Goal: Information Seeking & Learning: Learn about a topic

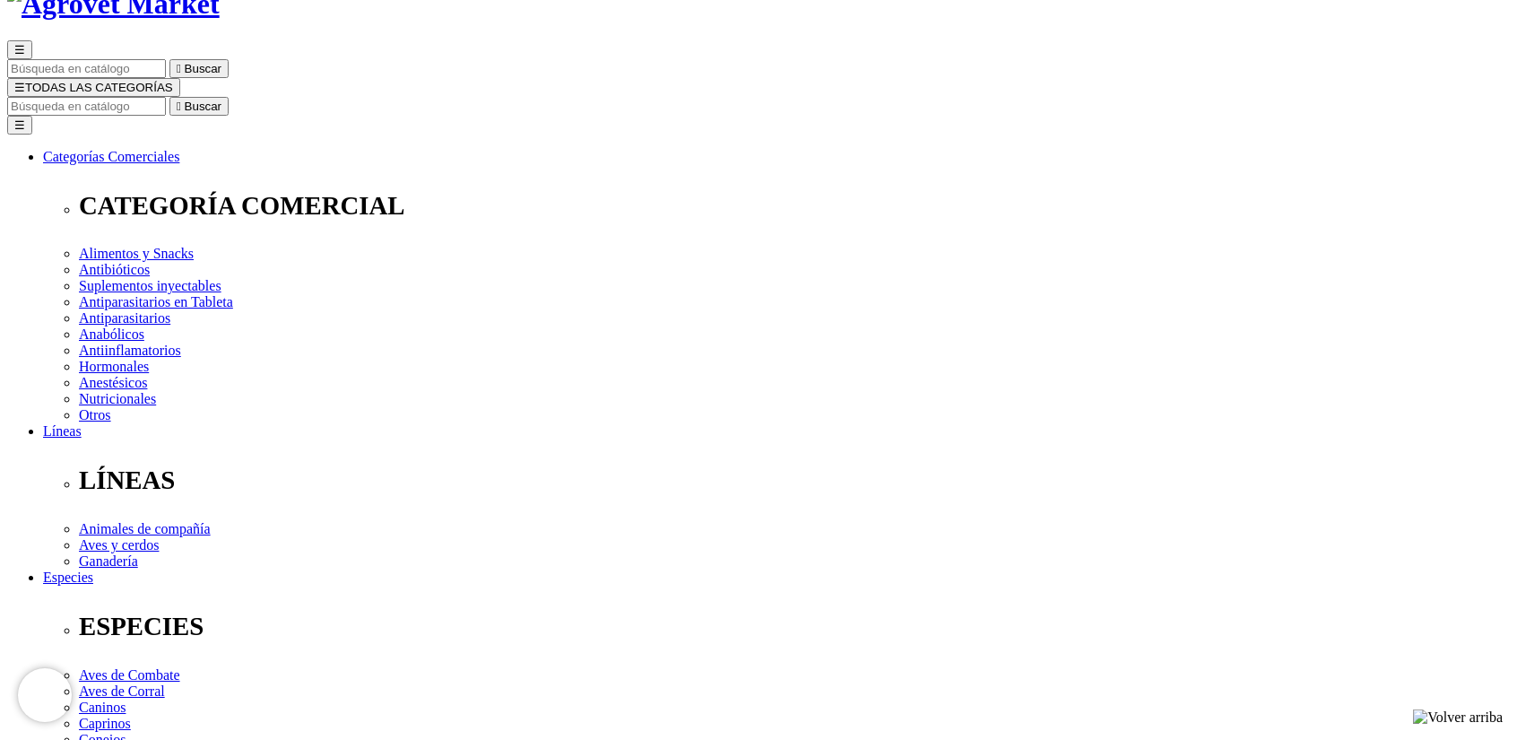
scroll to position [269, 0]
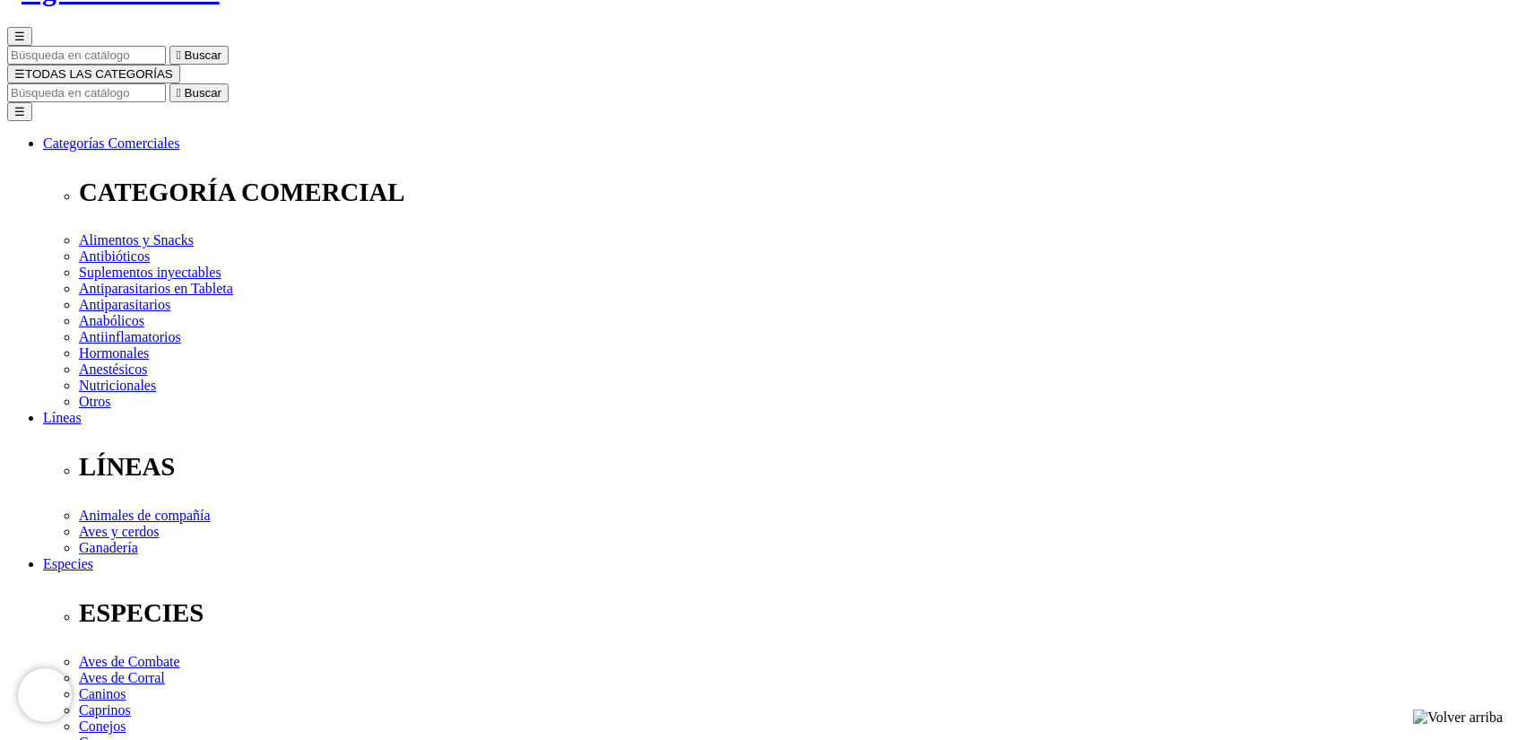
scroll to position [179, 0]
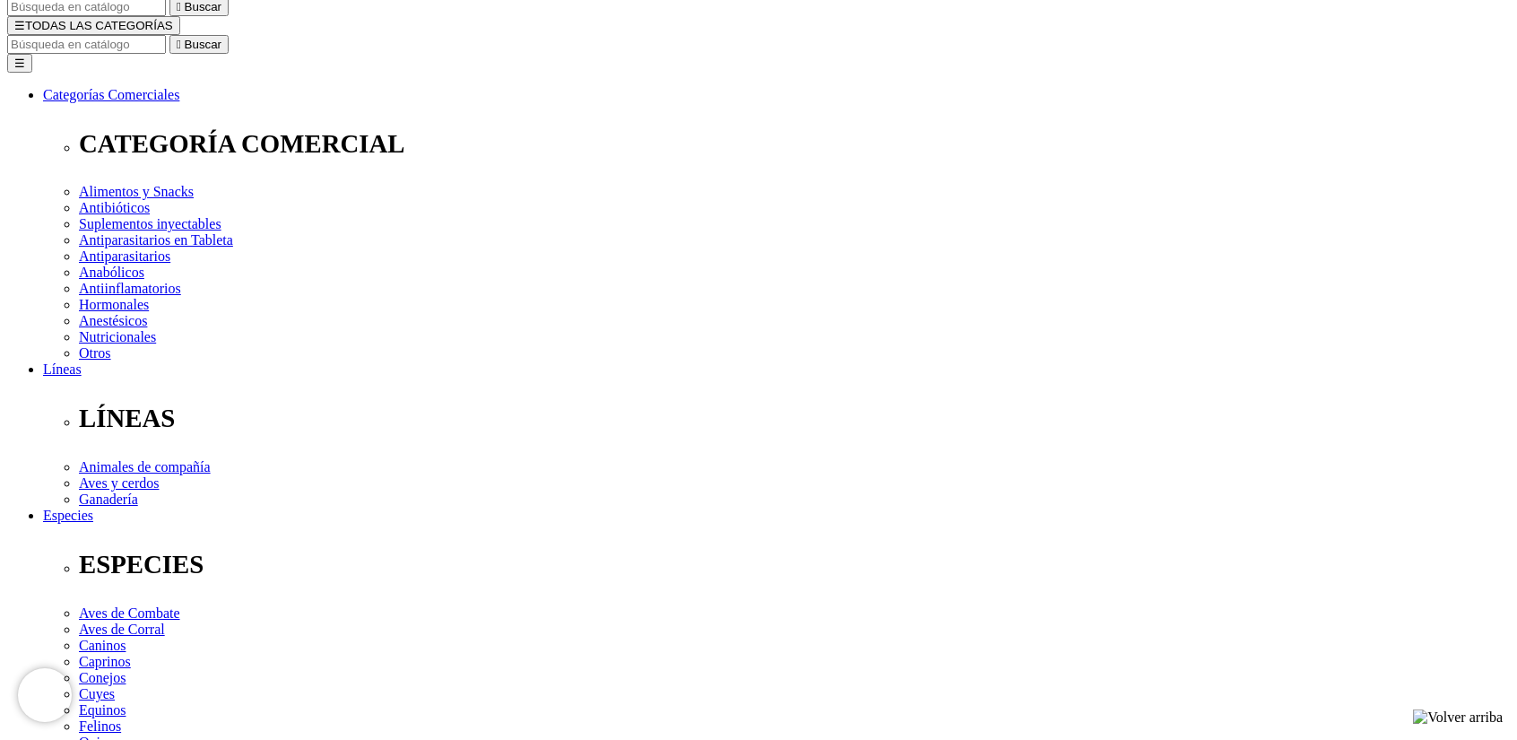
scroll to position [179, 0]
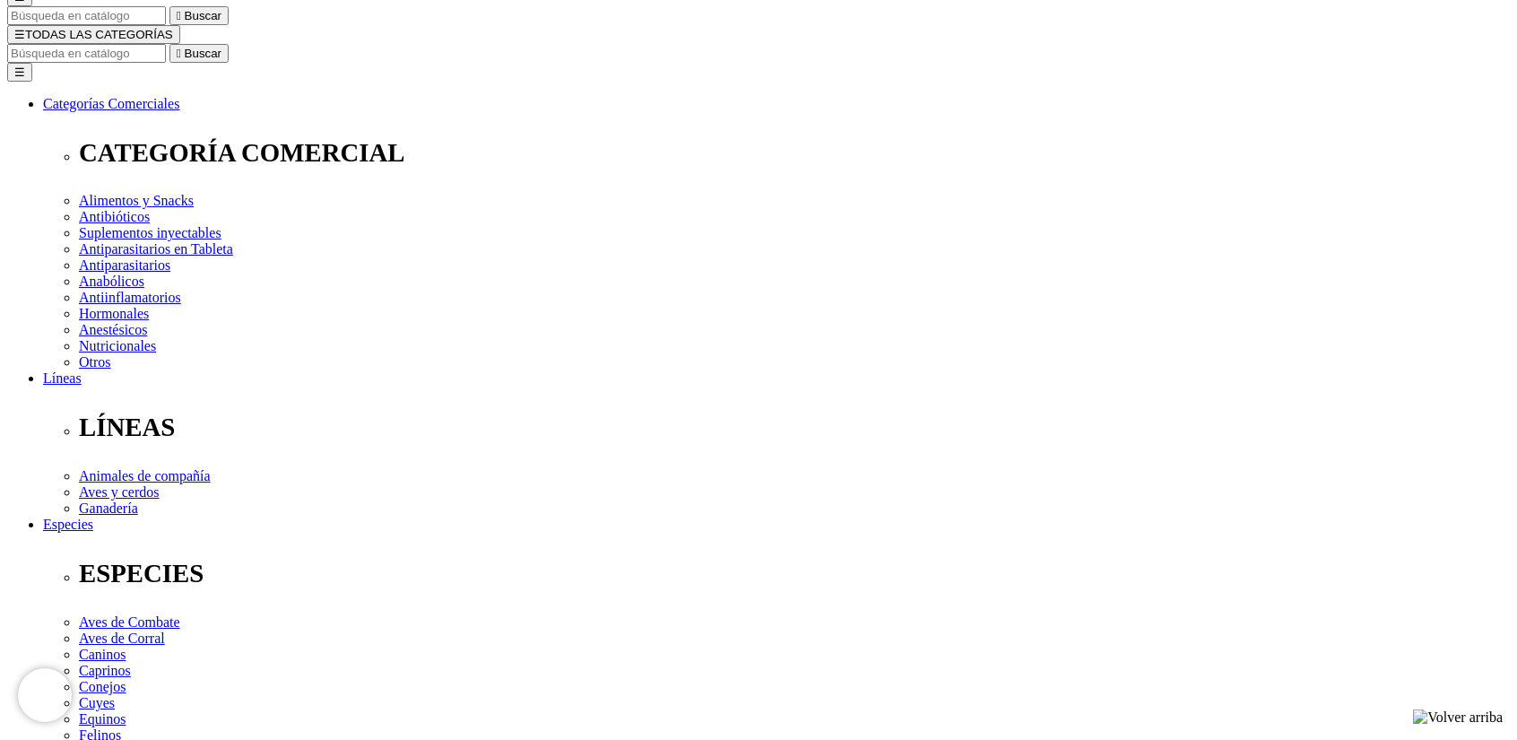
checkbox input "false"
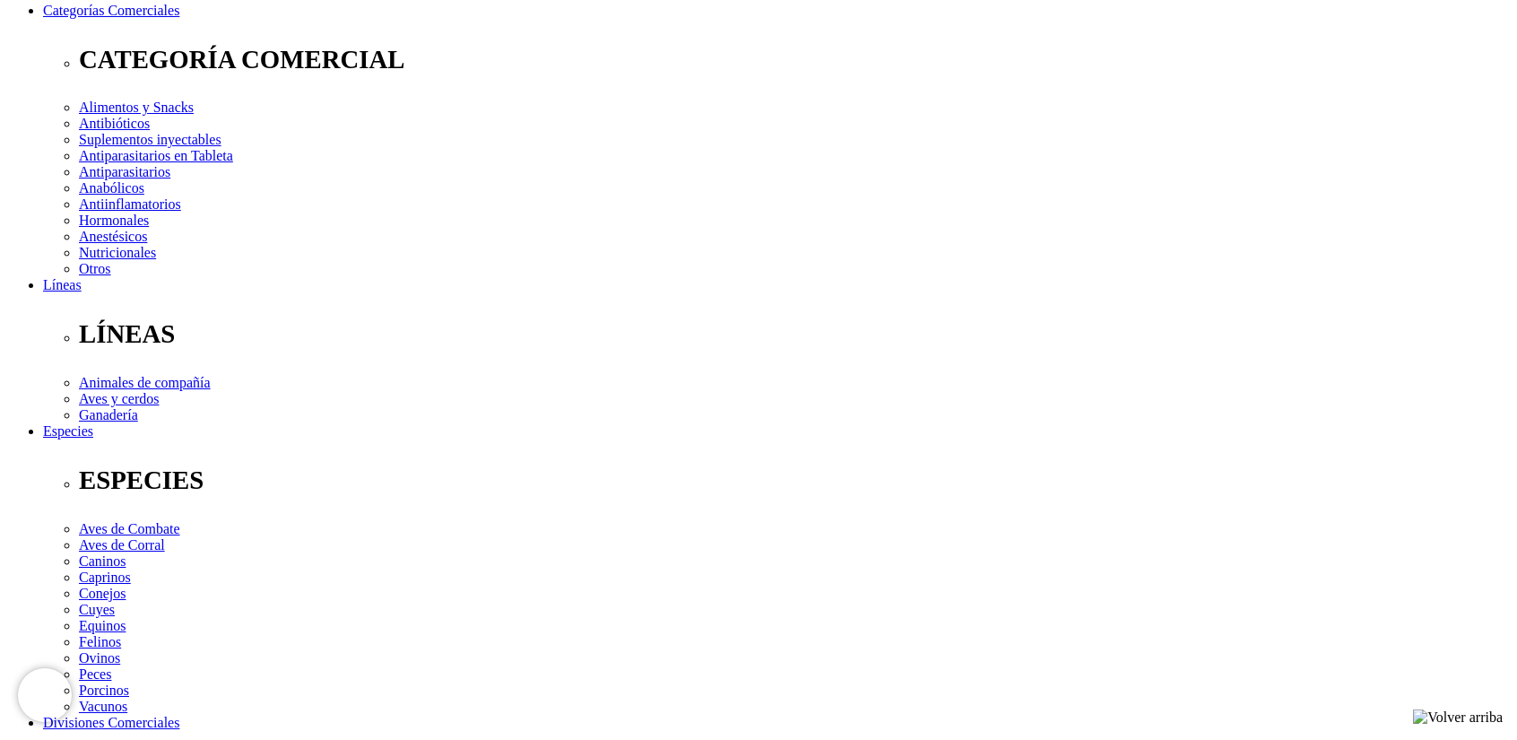
scroll to position [269, 0]
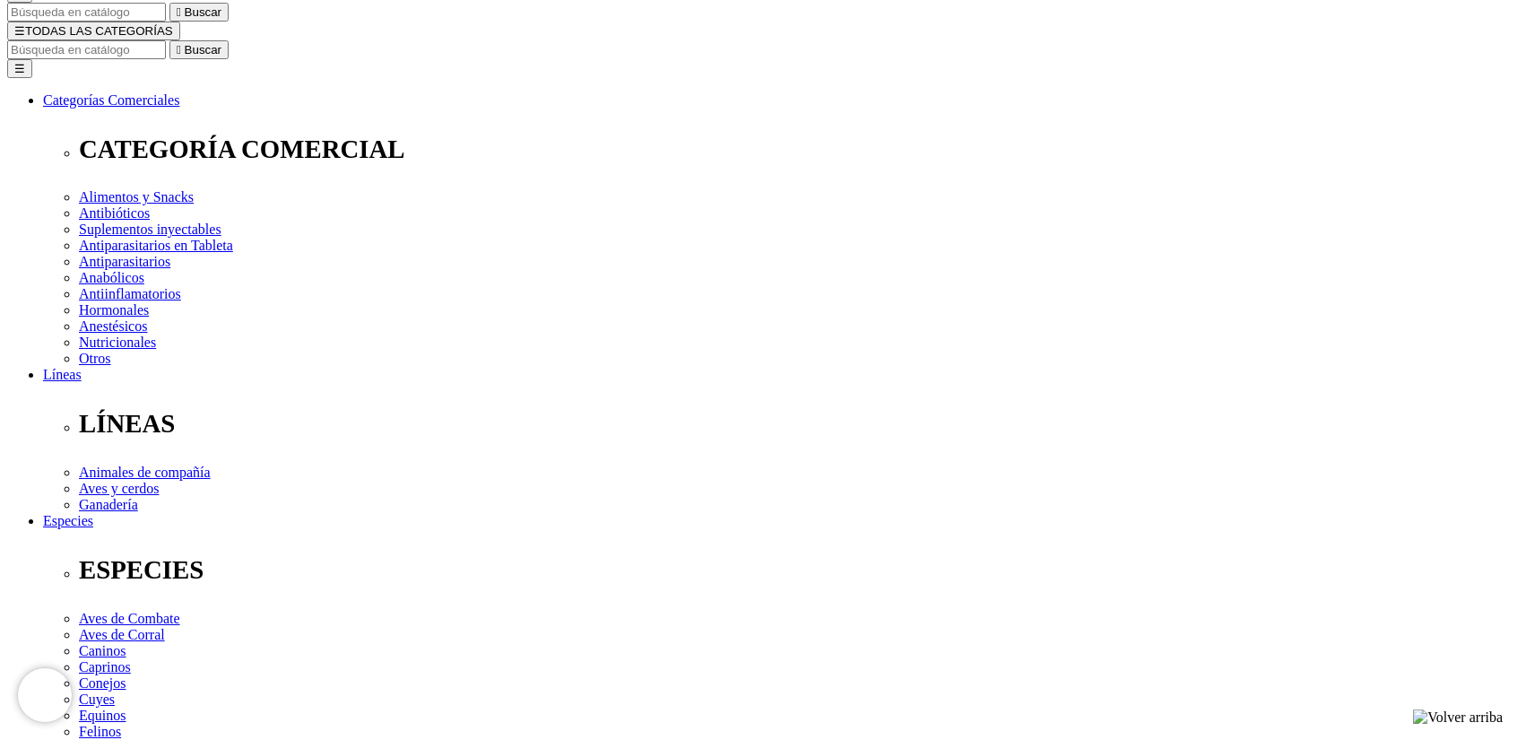
scroll to position [179, 0]
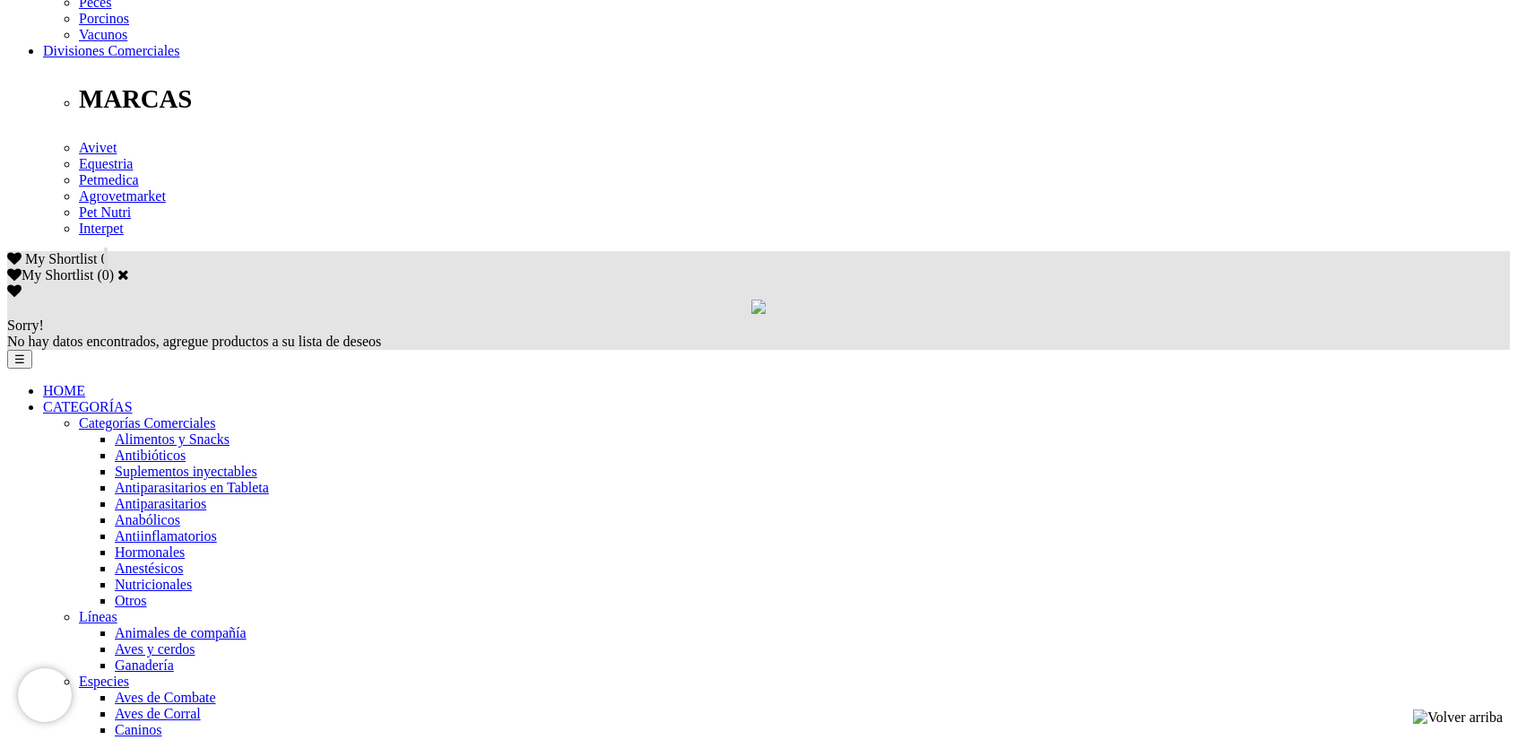
scroll to position [986, 0]
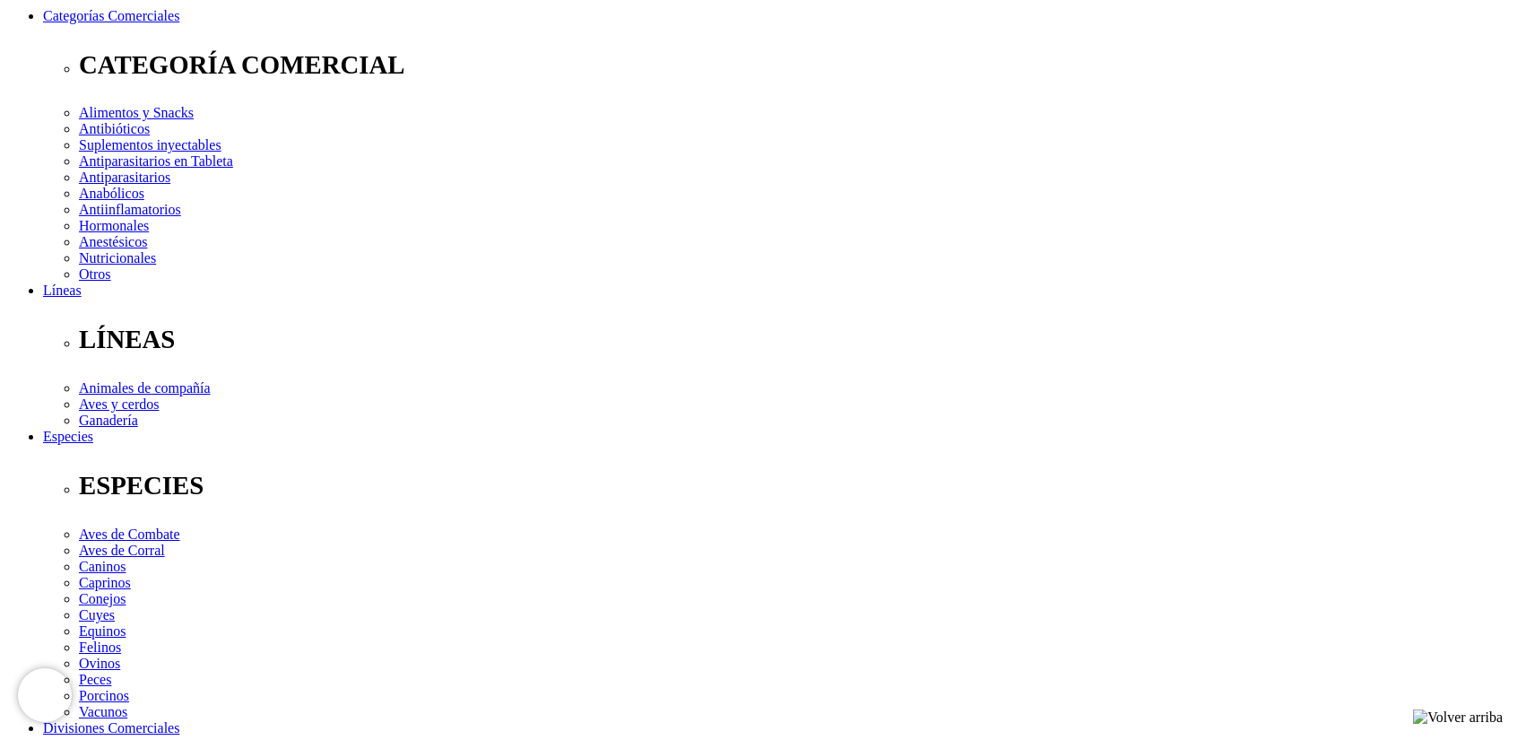
scroll to position [269, 0]
